Goal: Task Accomplishment & Management: Use online tool/utility

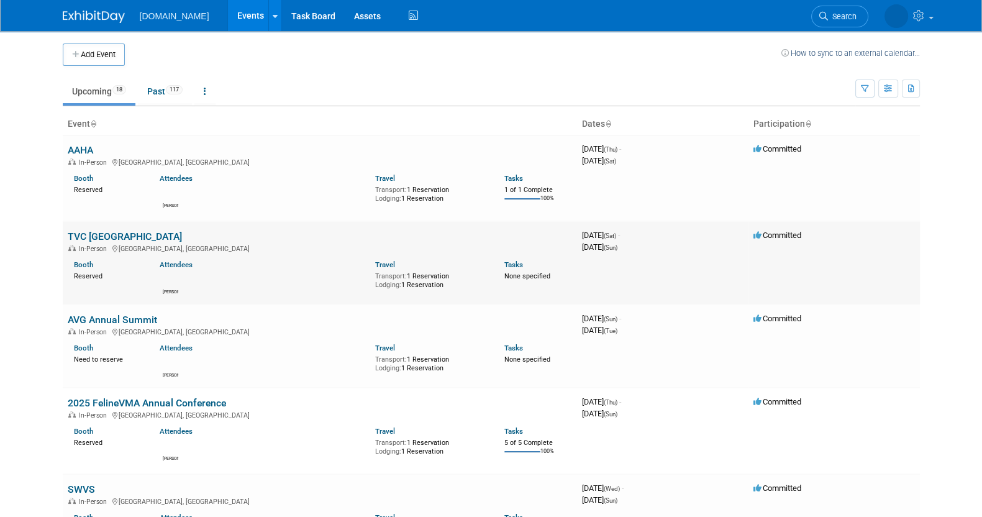
click at [106, 235] on link "TVC [GEOGRAPHIC_DATA]" at bounding box center [125, 236] width 114 height 12
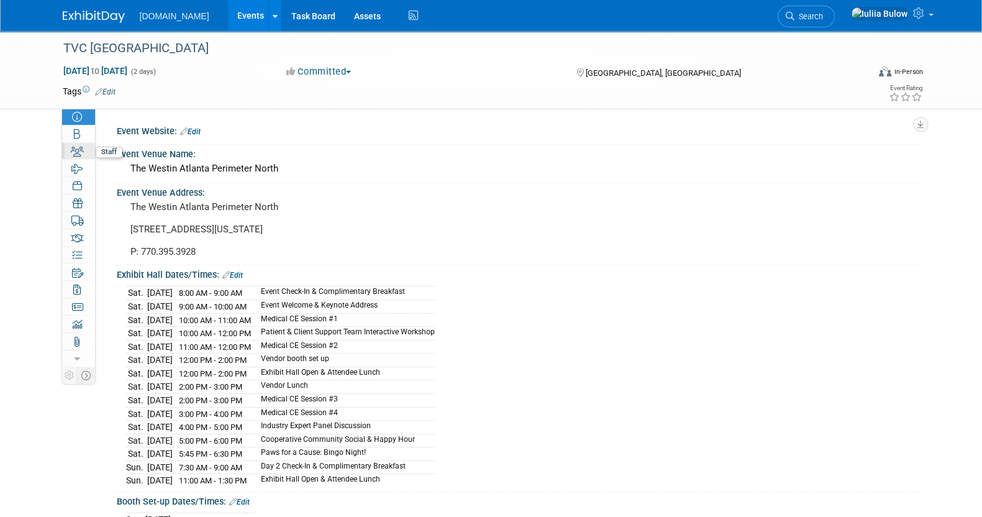
click at [76, 152] on icon at bounding box center [77, 152] width 13 height 10
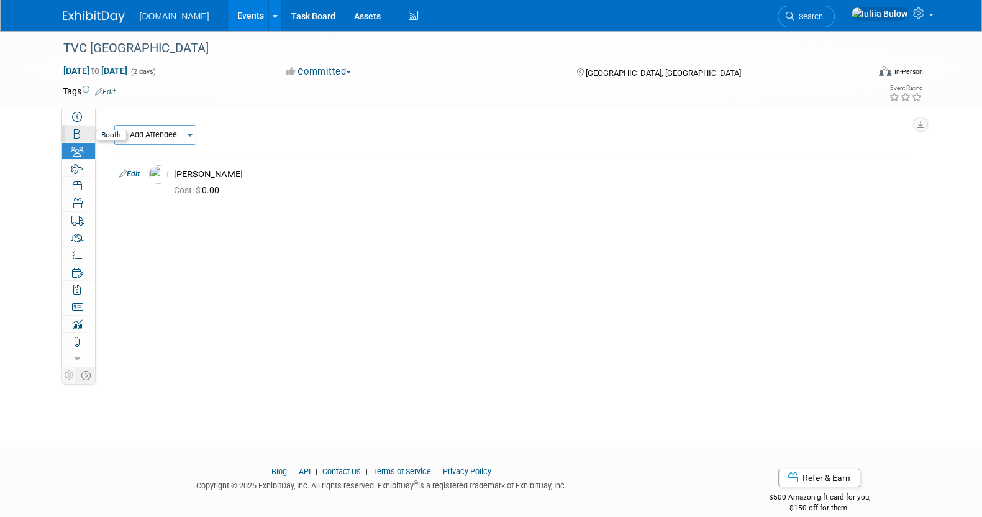
click at [77, 133] on icon at bounding box center [77, 134] width 6 height 10
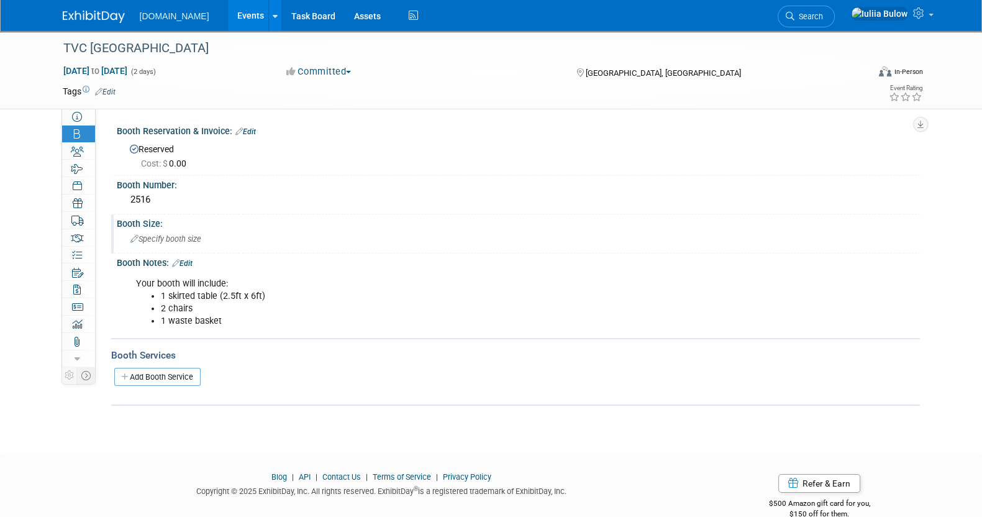
click at [183, 238] on span "Specify booth size" at bounding box center [165, 238] width 71 height 9
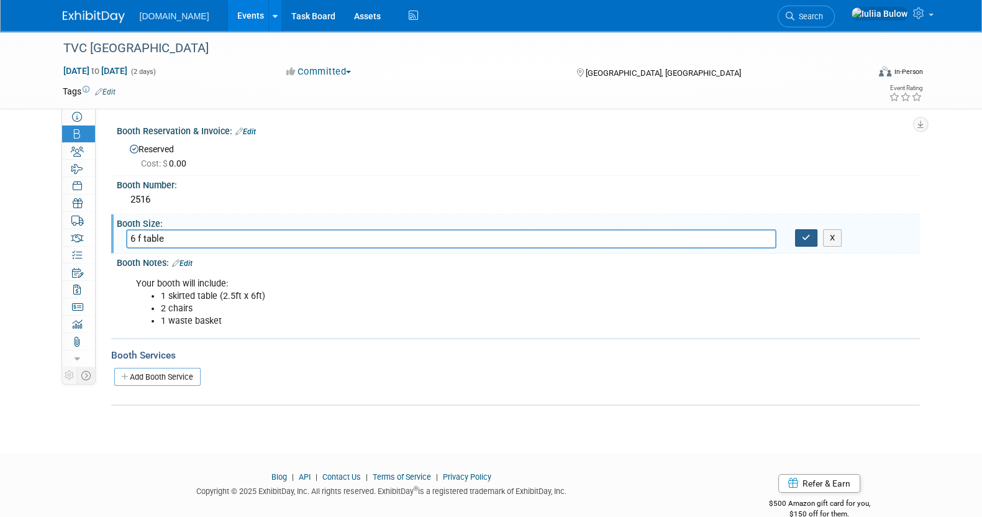
type input "6 f table"
click at [797, 239] on button "button" at bounding box center [806, 237] width 22 height 17
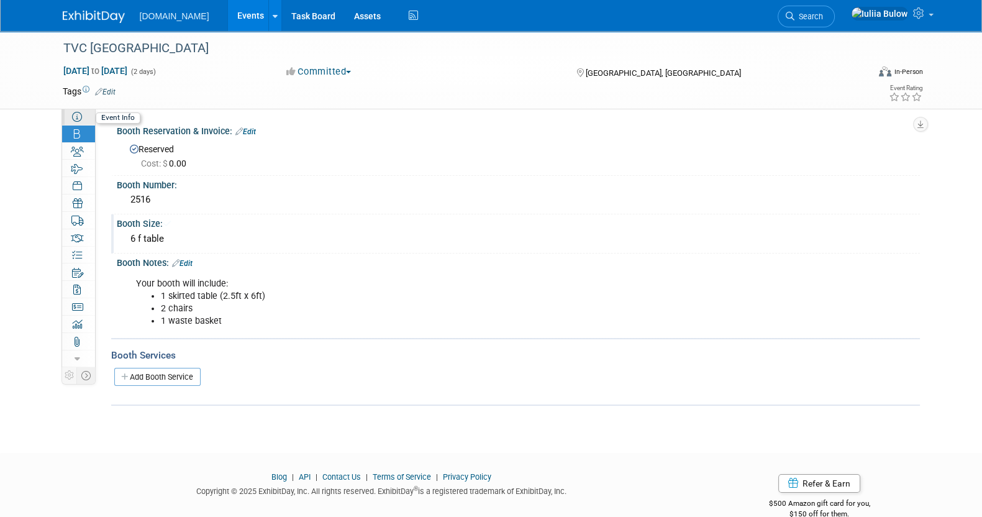
click at [88, 117] on link "Event Information" at bounding box center [78, 116] width 33 height 17
